Goal: Communication & Community: Share content

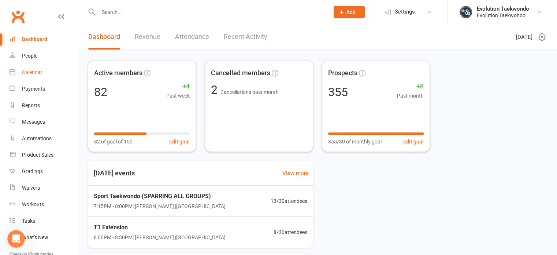
click at [32, 74] on div "Calendar" at bounding box center [32, 72] width 21 height 6
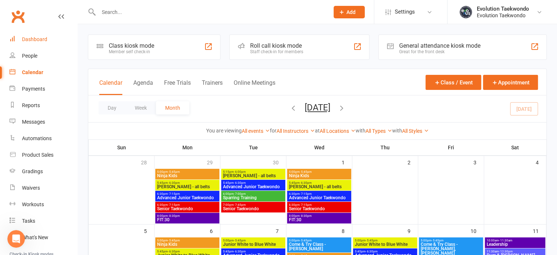
click at [44, 39] on div "Dashboard" at bounding box center [34, 39] width 25 height 6
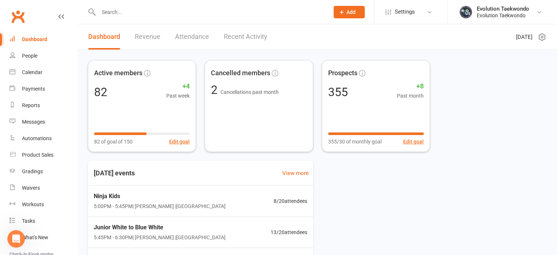
click at [253, 39] on link "Recent Activity" at bounding box center [246, 36] width 44 height 25
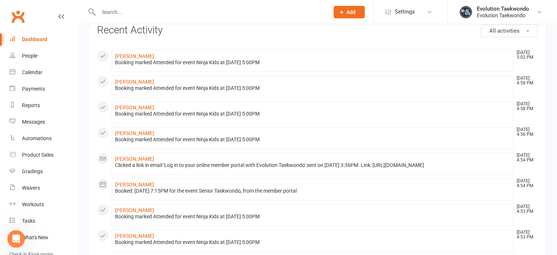
scroll to position [47, 0]
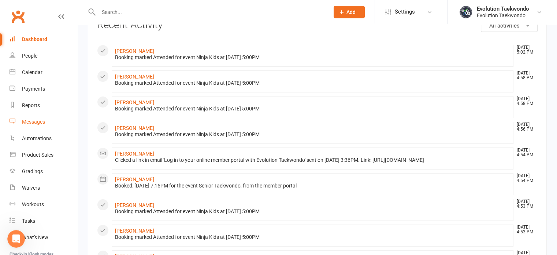
click at [36, 125] on link "Messages" at bounding box center [44, 122] width 68 height 16
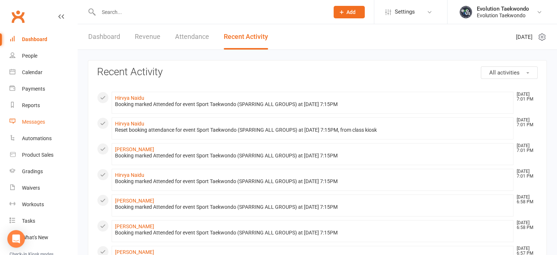
click at [37, 123] on div "Messages" at bounding box center [33, 122] width 23 height 6
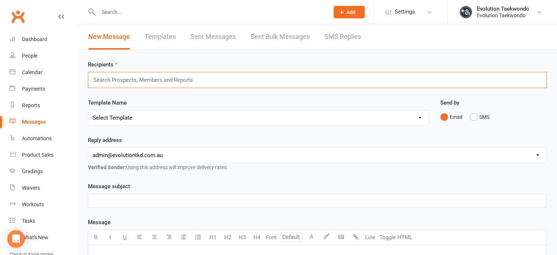
click at [100, 80] on input "text" at bounding box center [146, 80] width 107 height 10
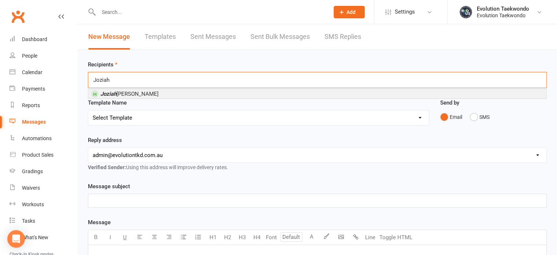
type input "Joziah"
click at [106, 95] on em "Joziah" at bounding box center [108, 93] width 16 height 7
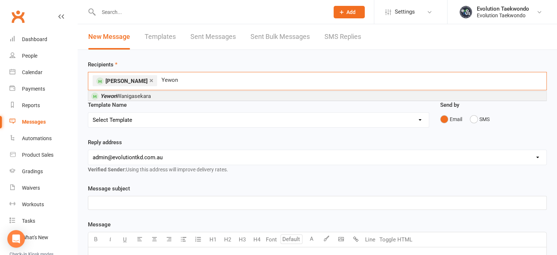
type input "Yewon"
click at [106, 95] on em "Yewon" at bounding box center [108, 96] width 16 height 7
type input "Noah"
click at [106, 96] on em "Noah" at bounding box center [121, 96] width 42 height 7
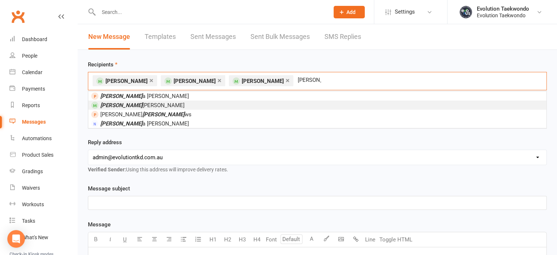
type input "Andre"
click at [103, 104] on em "Andre" at bounding box center [121, 105] width 42 height 7
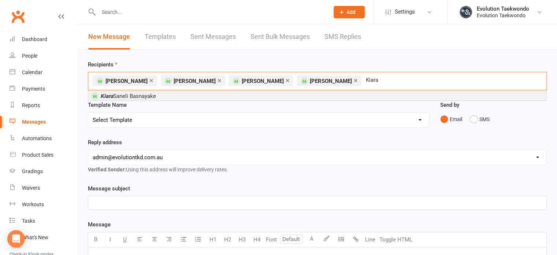
type input "Kiara"
click at [111, 94] on em "Kiara" at bounding box center [106, 96] width 13 height 7
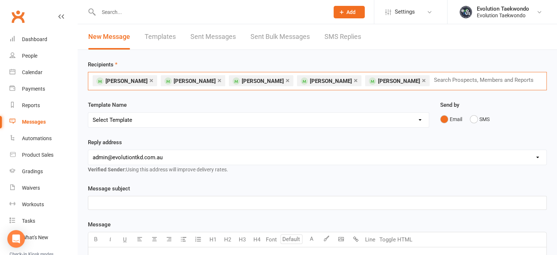
click at [444, 81] on div "× Joziah Jobin × Yewon Wanigasekara × Noah Pokkidiyil × Andre Augustine × Kiara…" at bounding box center [317, 81] width 459 height 18
click at [449, 79] on div "× Joziah Jobin × Yewon Wanigasekara × Noah Pokkidiyil × Andre Augustine × Kiara…" at bounding box center [317, 81] width 459 height 18
click at [226, 90] on div "× Joziah Jobin × Yewon Wanigasekara × Noah Pokkidiyil × Andre Augustine × Kiara…" at bounding box center [317, 81] width 459 height 18
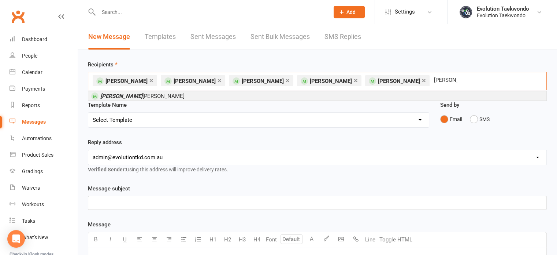
type input "Ira"
click at [222, 97] on li "Ira mukherjee" at bounding box center [317, 95] width 458 height 9
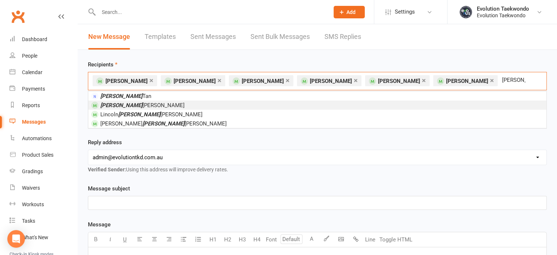
type input "James"
click at [218, 103] on li "James Campbell" at bounding box center [317, 104] width 458 height 9
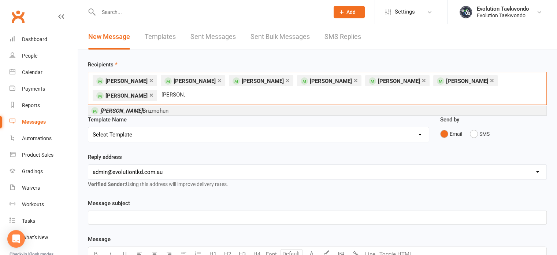
type input "Nishka"
click at [217, 108] on li "Nishka Brizmohun" at bounding box center [317, 110] width 458 height 9
type input "Lae"
click at [217, 108] on li "Lae tishia Brizmohun" at bounding box center [317, 110] width 458 height 9
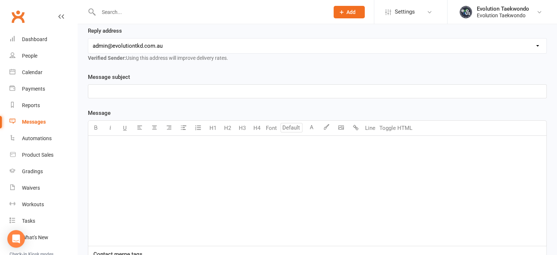
scroll to position [129, 0]
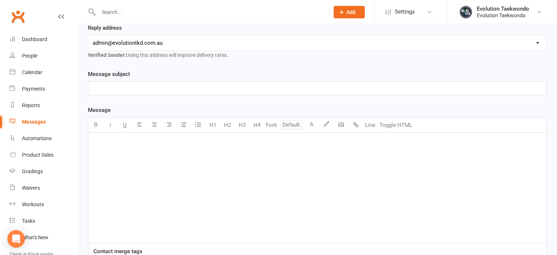
click at [108, 144] on p "﻿" at bounding box center [317, 142] width 449 height 9
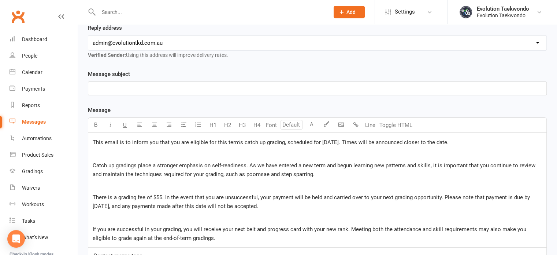
click at [92, 140] on div "This email is to inform you that you are eligible for this term's catch up grad…" at bounding box center [317, 190] width 458 height 114
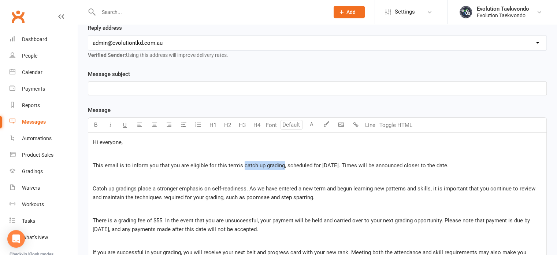
drag, startPoint x: 242, startPoint y: 164, endPoint x: 282, endPoint y: 166, distance: 40.0
click at [282, 166] on span "This email is to inform you that you are eligible for this term's catch up grad…" at bounding box center [271, 165] width 356 height 7
click at [97, 124] on icon "button" at bounding box center [95, 124] width 5 height 5
drag, startPoint x: 321, startPoint y: 163, endPoint x: 378, endPoint y: 159, distance: 56.9
click at [378, 159] on div "Hi everyone, ﻿ This email is to inform you that you are eligible for this term'…" at bounding box center [317, 201] width 458 height 137
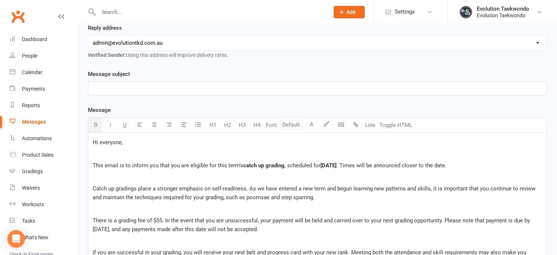
click at [91, 123] on button "button" at bounding box center [95, 125] width 15 height 15
drag, startPoint x: 211, startPoint y: 186, endPoint x: 246, endPoint y: 187, distance: 34.5
click at [246, 187] on span "Catch up gradings place a stronger emphasis on self-readiness. As we have enter…" at bounding box center [315, 192] width 444 height 15
click at [97, 126] on icon "button" at bounding box center [95, 124] width 5 height 5
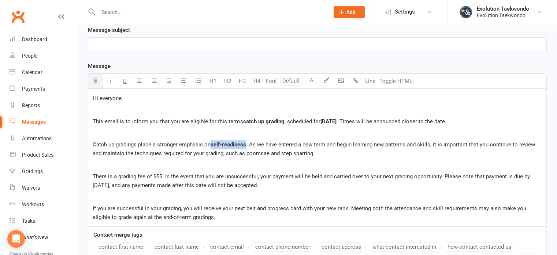
scroll to position [174, 0]
drag, startPoint x: 119, startPoint y: 174, endPoint x: 162, endPoint y: 174, distance: 42.9
click at [162, 174] on span "There is a grading fee of $55. In the event that you are unsuccessful, your pay…" at bounding box center [312, 179] width 439 height 15
click at [95, 77] on icon "button" at bounding box center [95, 79] width 5 height 5
drag, startPoint x: 486, startPoint y: 173, endPoint x: 123, endPoint y: 184, distance: 362.8
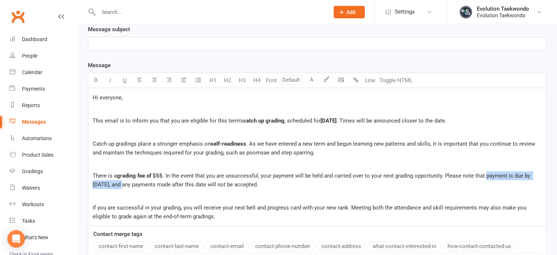
click at [123, 184] on span ". In the event that you are unsuccessful, your payment will be held and carried…" at bounding box center [312, 179] width 439 height 15
click at [96, 77] on icon "button" at bounding box center [95, 79] width 5 height 5
click at [125, 183] on span ", and any payments made after this date will not be accepted." at bounding box center [183, 184] width 149 height 7
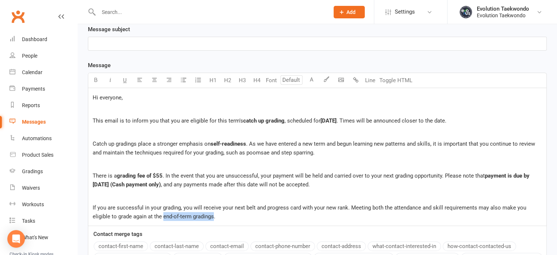
drag, startPoint x: 145, startPoint y: 215, endPoint x: 195, endPoint y: 219, distance: 50.7
click at [195, 219] on p "If you are successful in your grading, you will receive your next belt and prog…" at bounding box center [317, 212] width 449 height 18
click at [98, 79] on icon "button" at bounding box center [95, 79] width 5 height 5
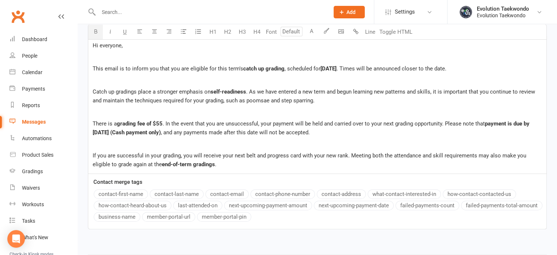
scroll to position [226, 0]
click at [206, 164] on p "If you are successful in your grading, you will receive your next belt and prog…" at bounding box center [317, 160] width 449 height 18
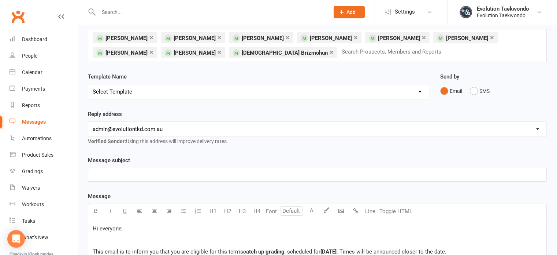
scroll to position [42, 0]
click at [202, 173] on p "﻿" at bounding box center [317, 174] width 449 height 9
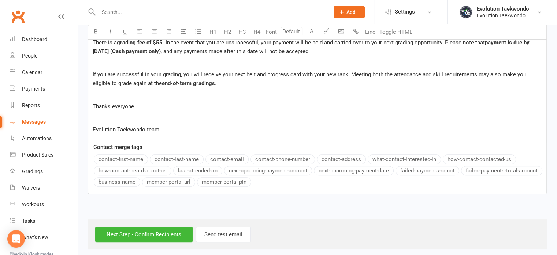
scroll to position [310, 0]
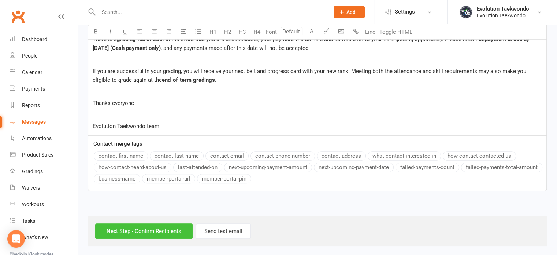
click at [169, 231] on input "Next Step - Confirm Recipients" at bounding box center [143, 230] width 97 height 15
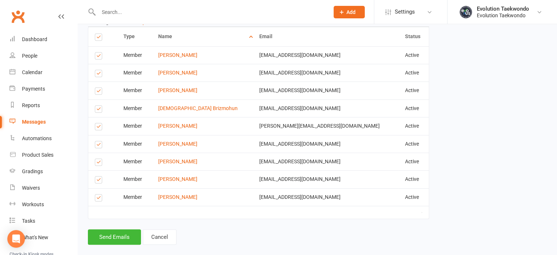
scroll to position [373, 0]
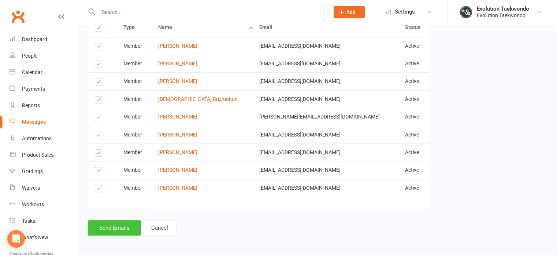
click at [117, 227] on button "Send Emails" at bounding box center [114, 227] width 53 height 15
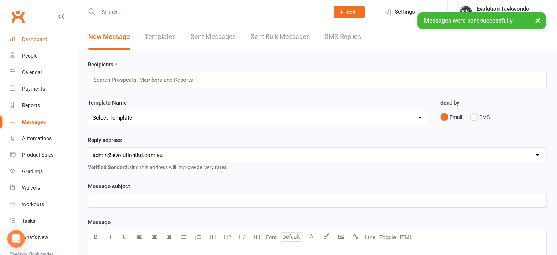
click at [30, 40] on div "Dashboard" at bounding box center [34, 39] width 25 height 6
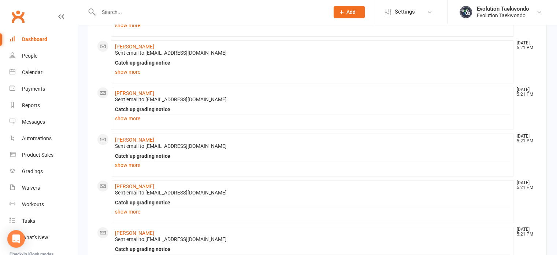
scroll to position [242, 0]
